Goal: Check status

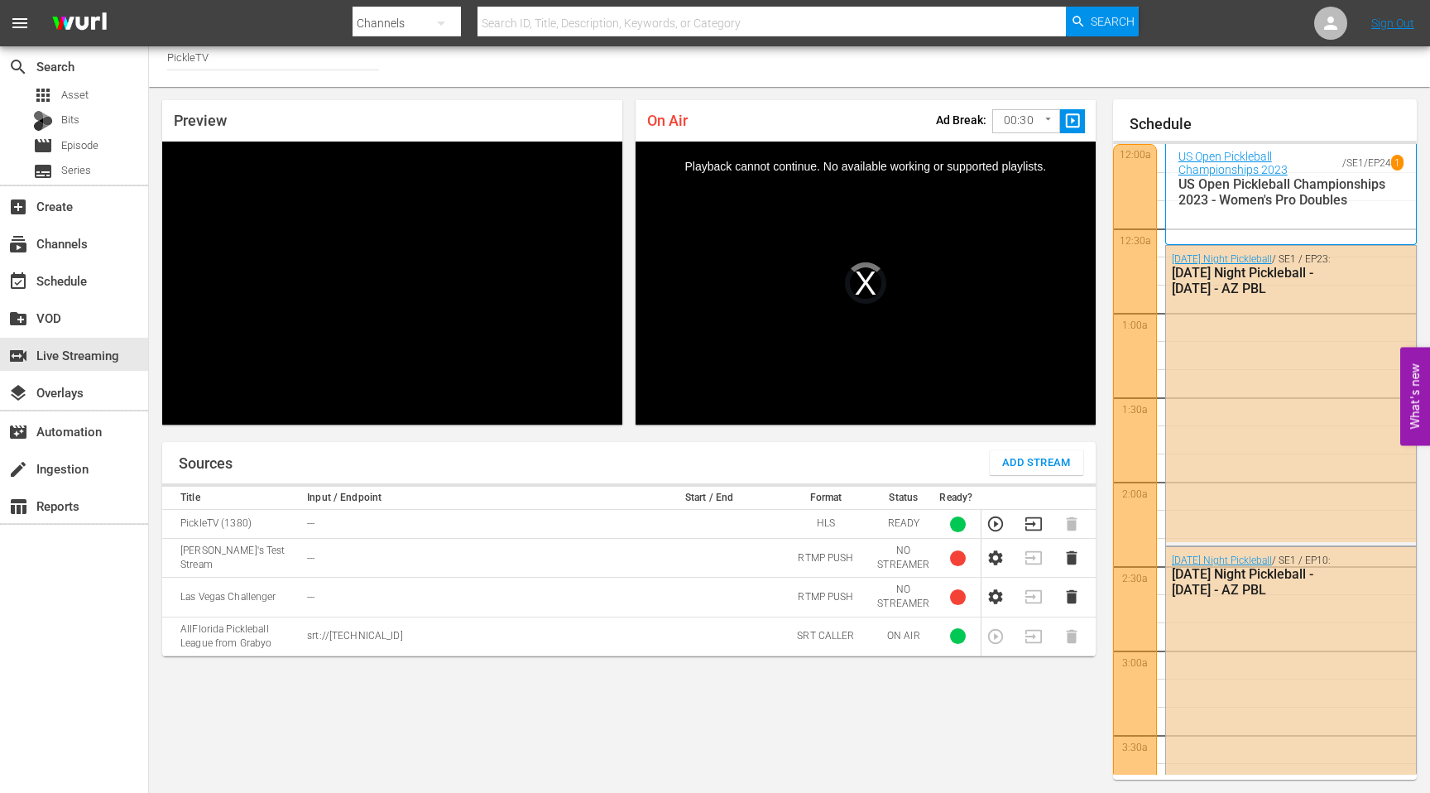
scroll to position [1866, 0]
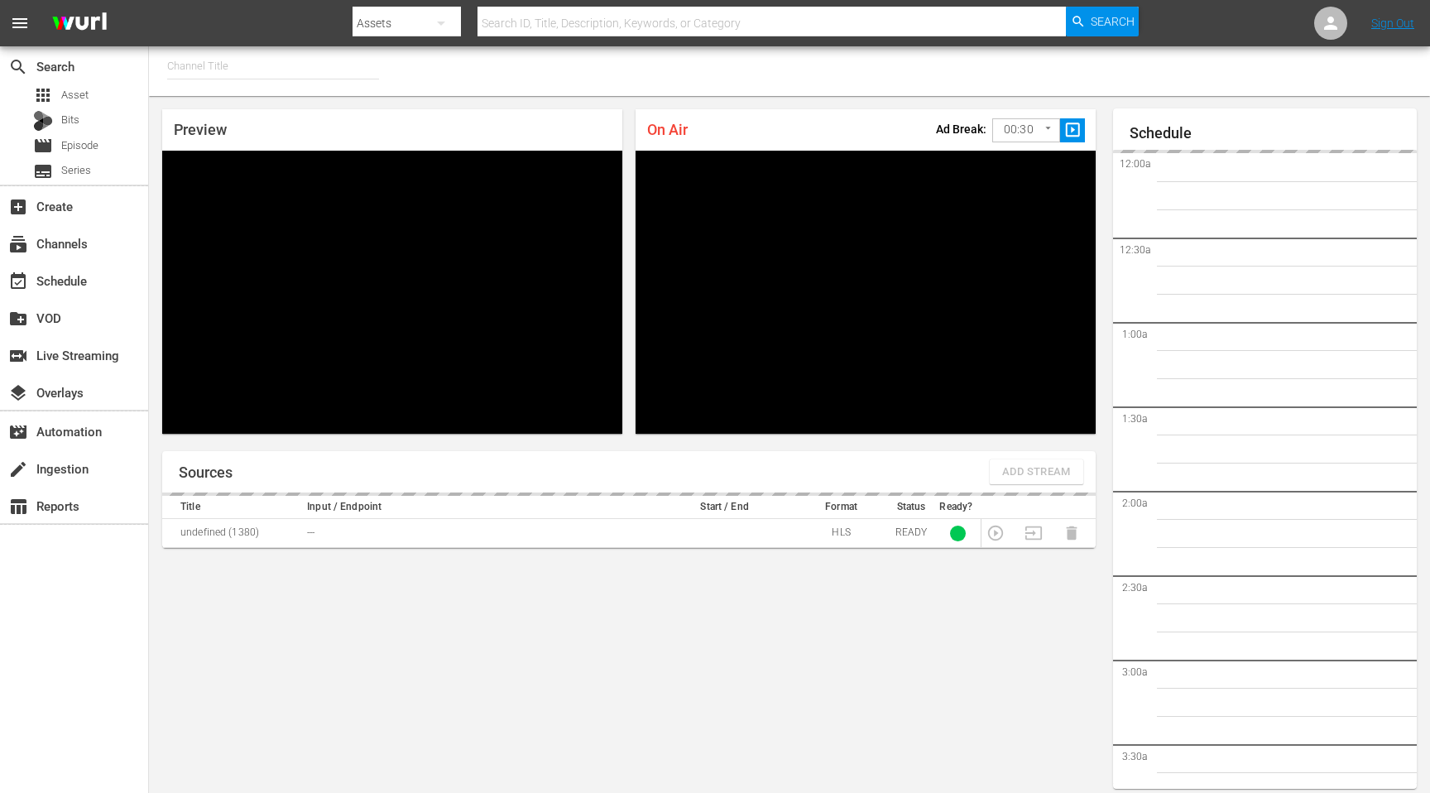
type input "PickleTV (1380)"
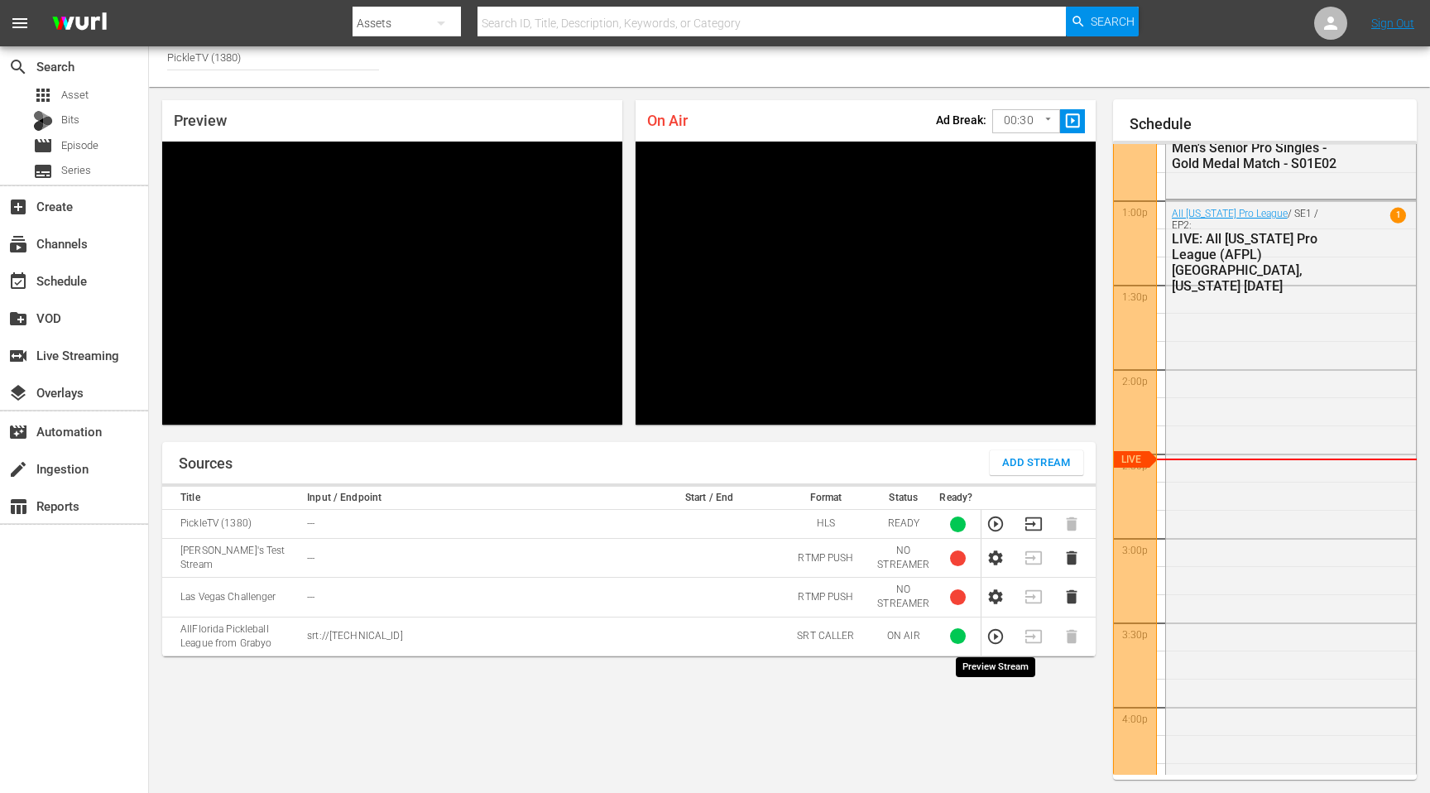
click at [997, 639] on icon "button" at bounding box center [995, 636] width 18 height 18
